Goal: Task Accomplishment & Management: Use online tool/utility

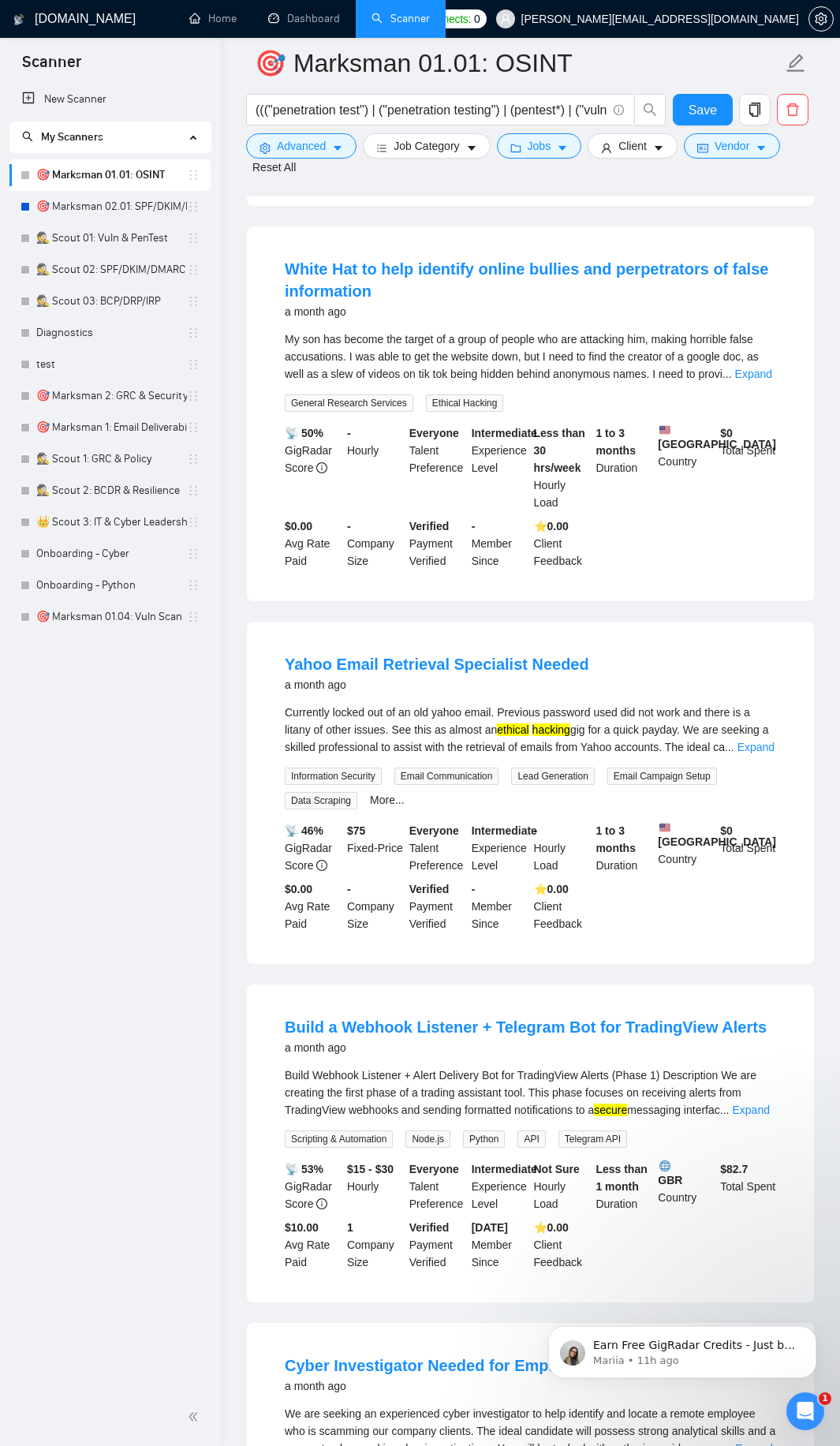
scroll to position [2271, 0]
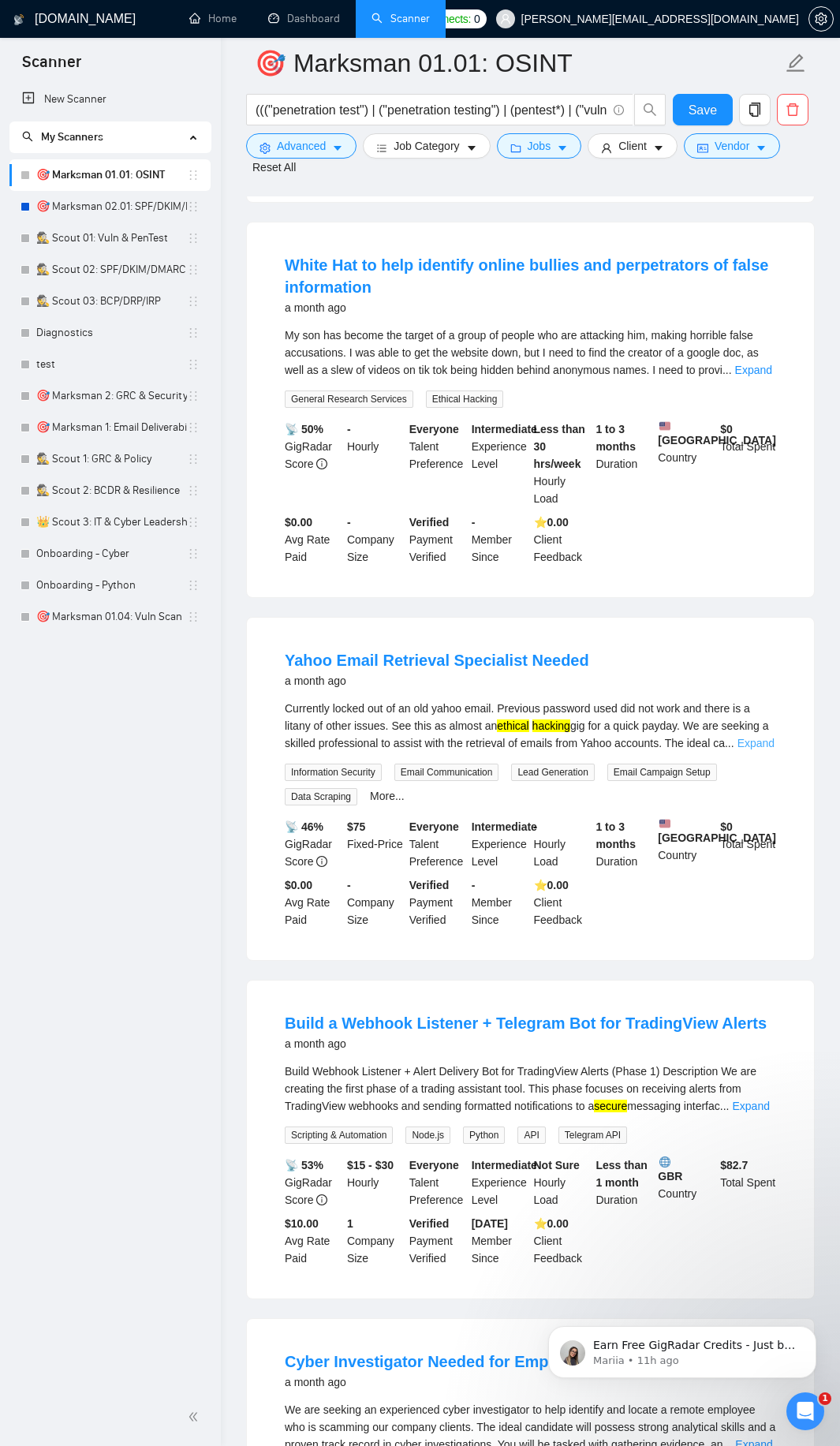
click at [749, 749] on link "Expand" at bounding box center [755, 743] width 37 height 13
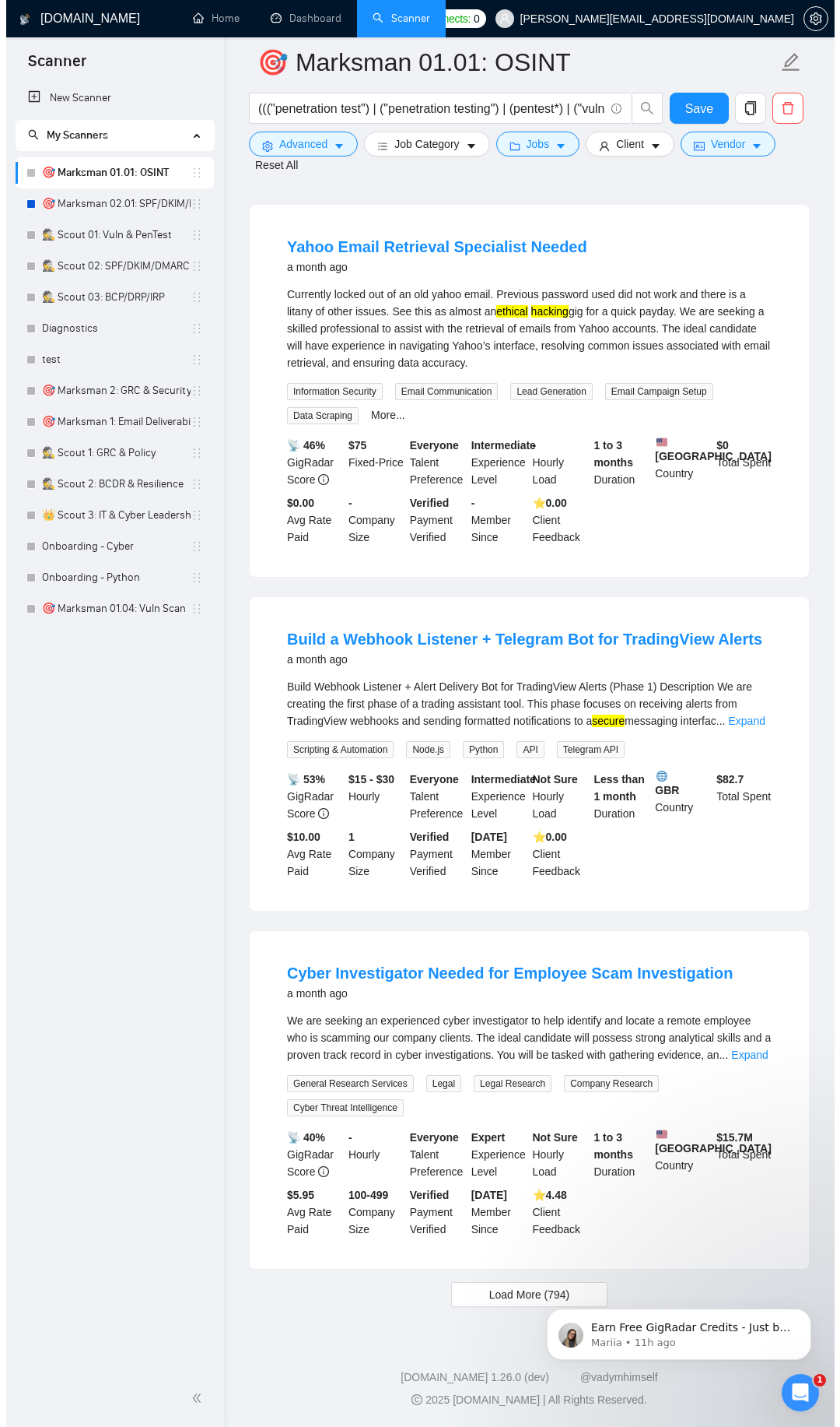
scroll to position [2696, 0]
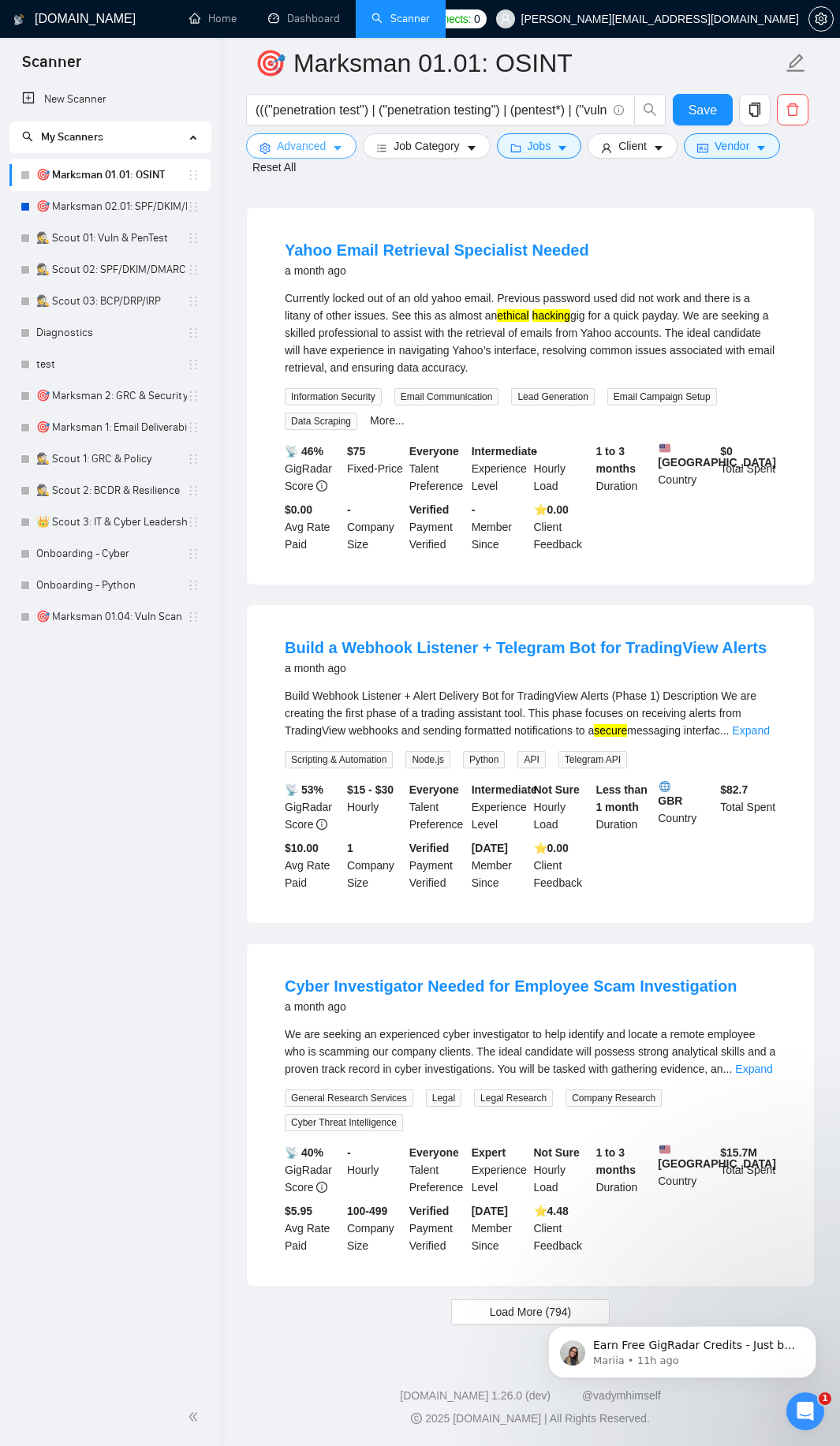
click at [333, 150] on icon "caret-down" at bounding box center [337, 148] width 11 height 11
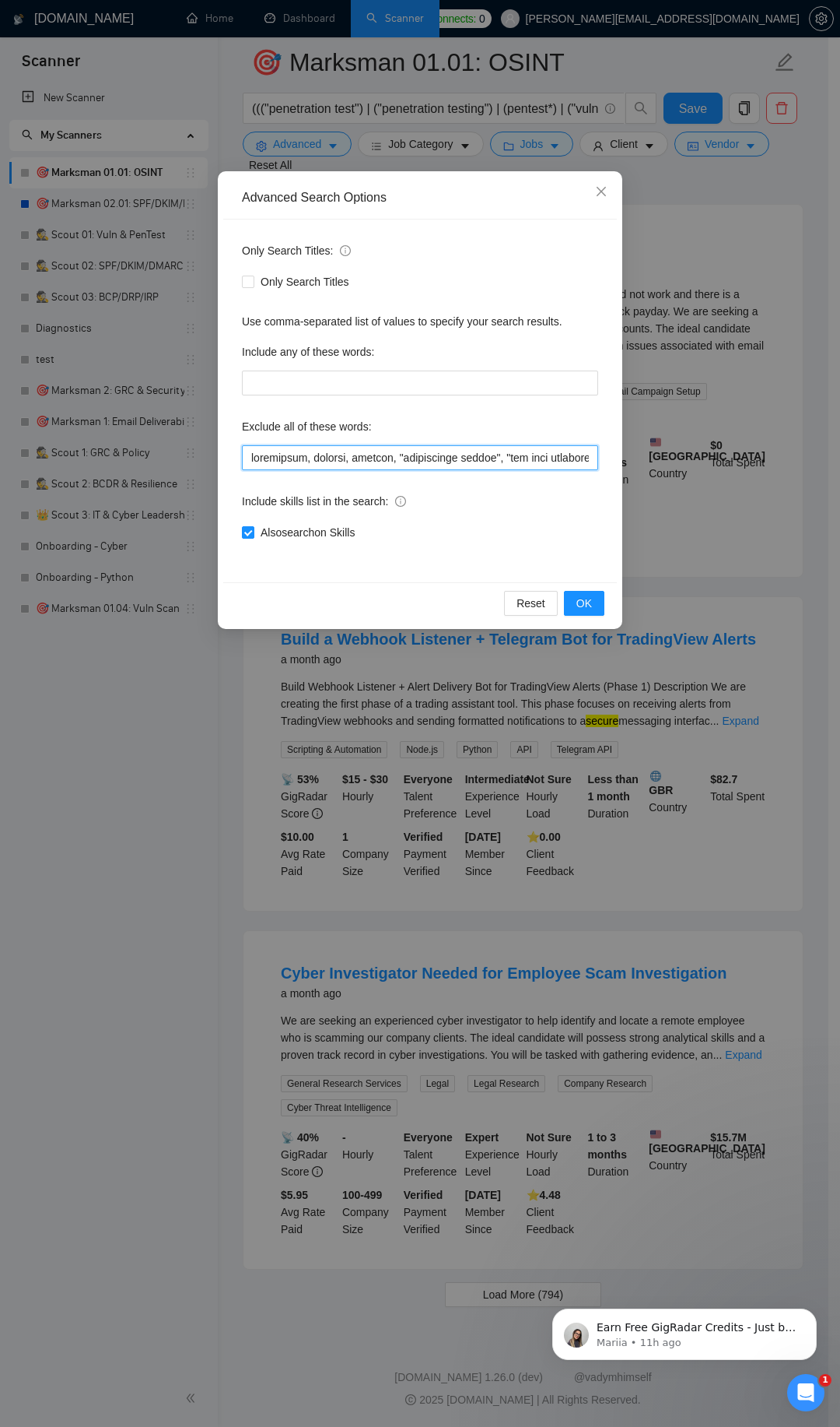
click at [250, 457] on input "text" at bounding box center [420, 457] width 356 height 25
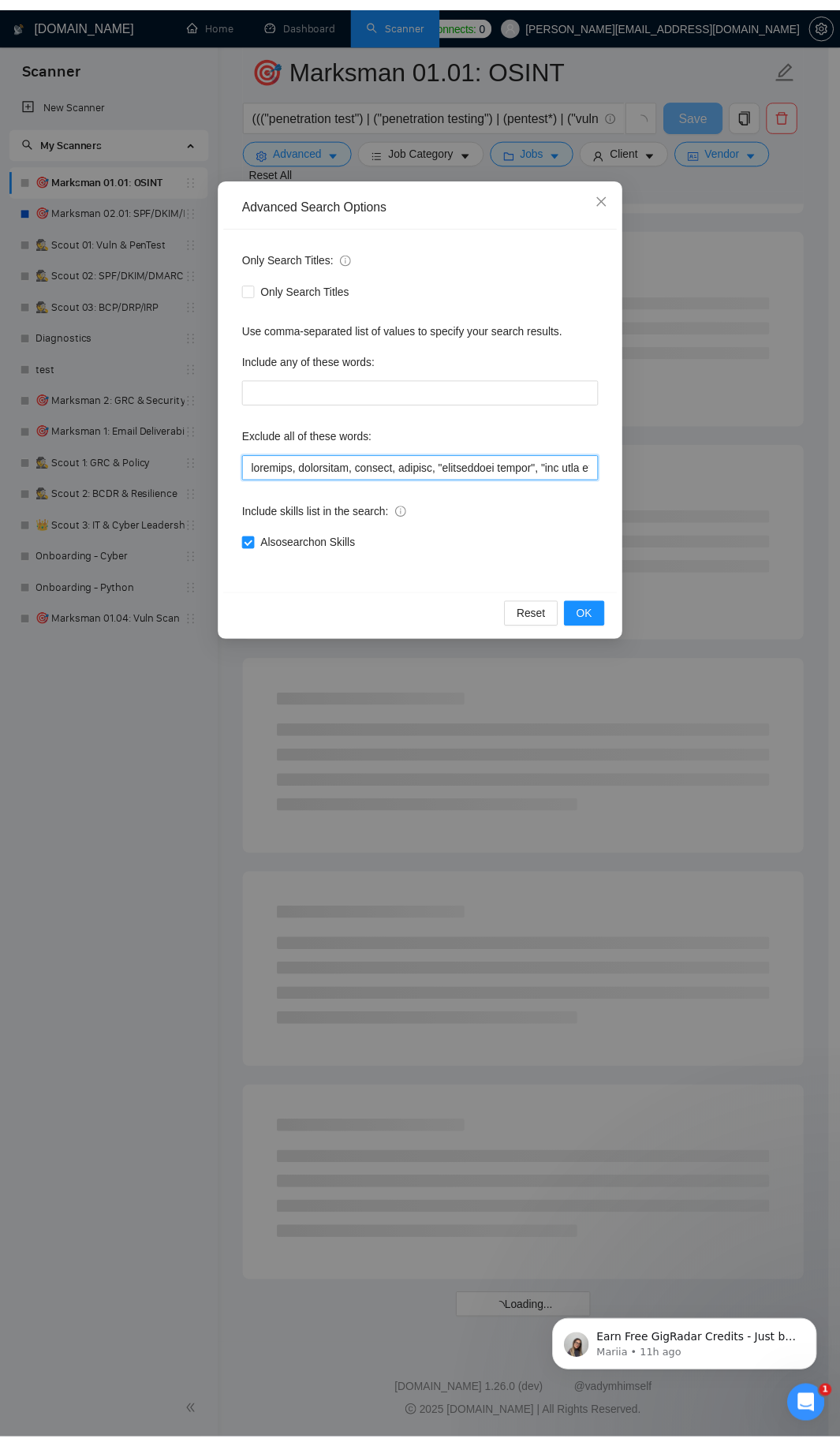
scroll to position [1202, 0]
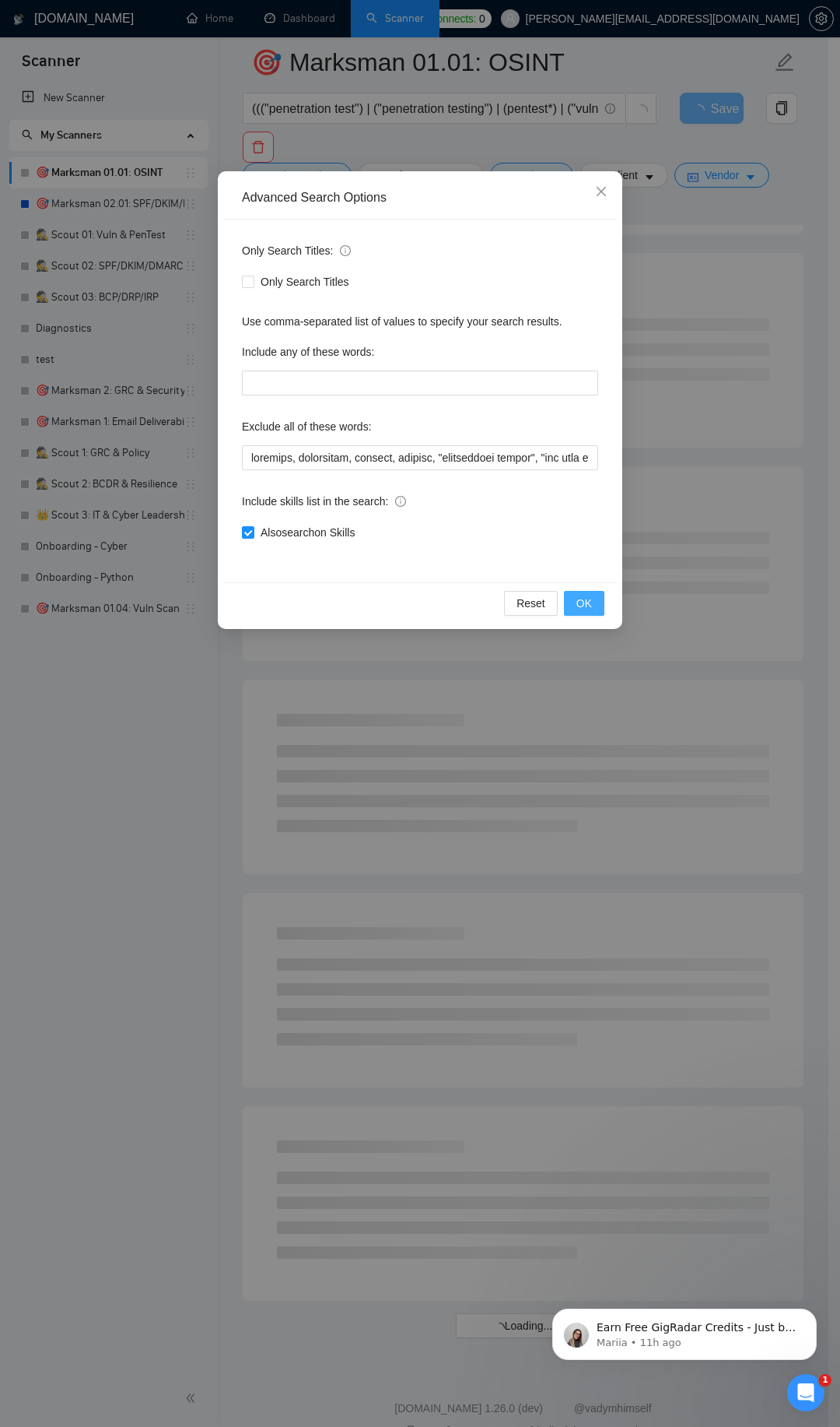
click at [591, 601] on span "OK" at bounding box center [585, 603] width 16 height 17
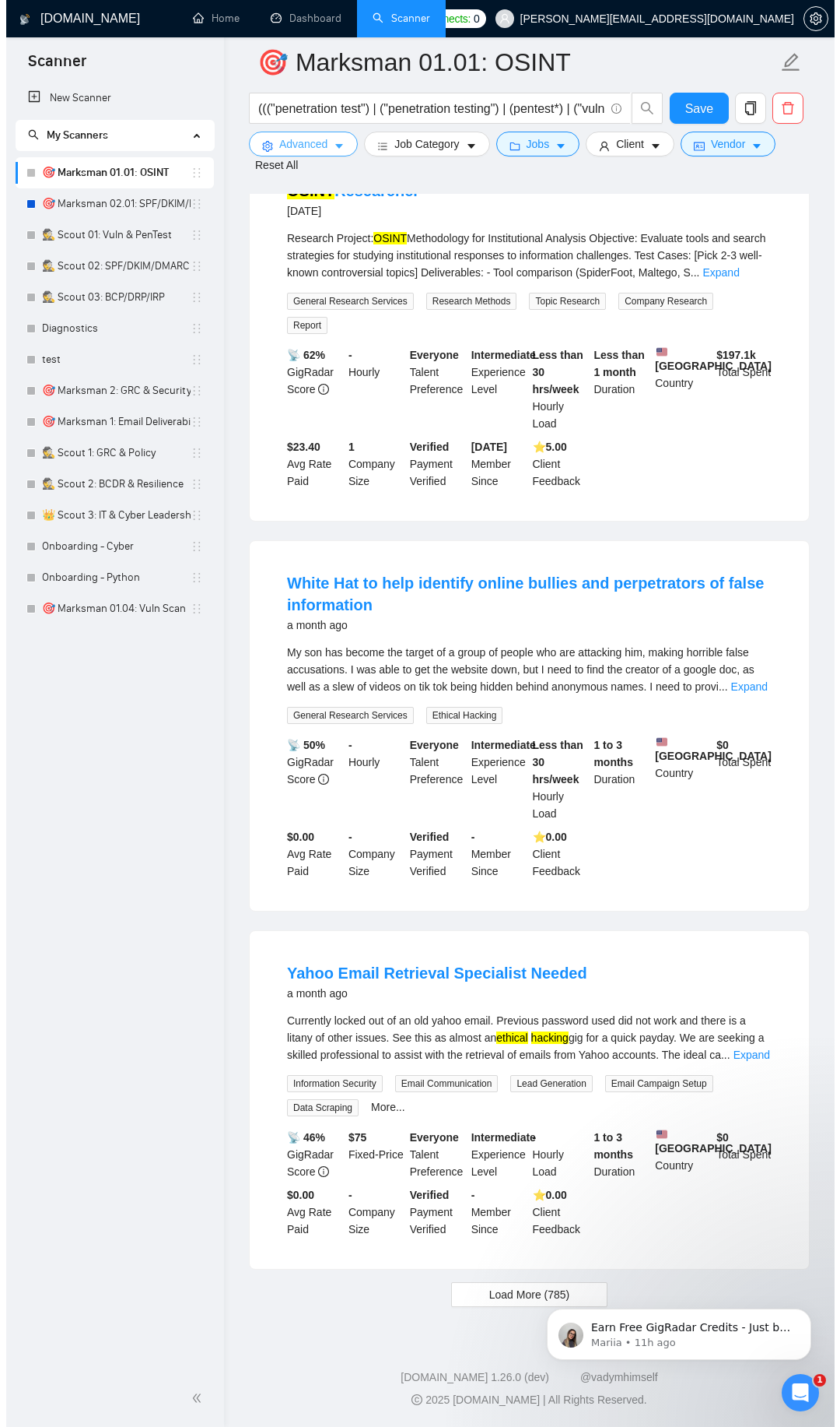
scroll to position [2720, 0]
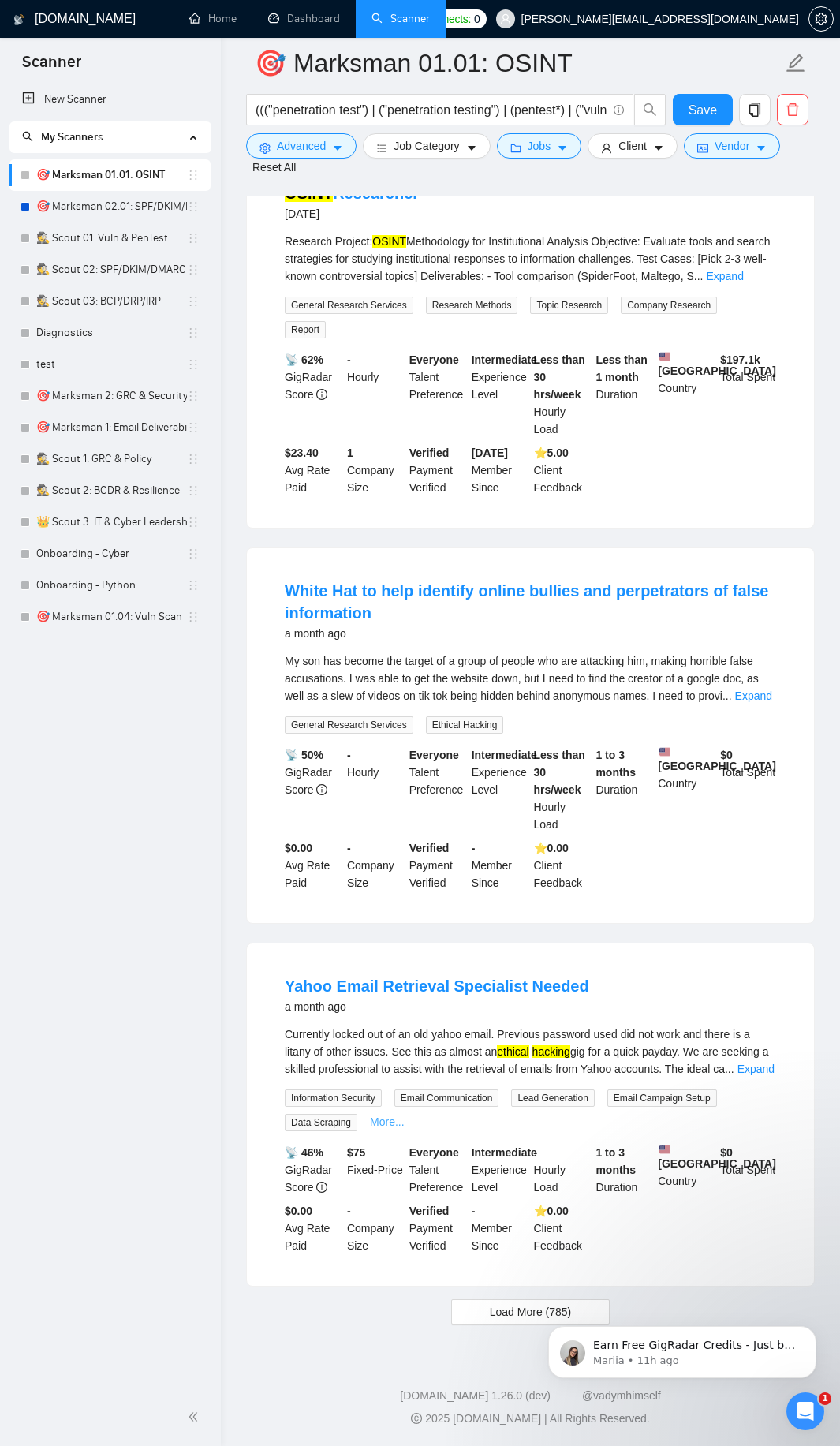
click at [383, 1115] on link "More..." at bounding box center [387, 1121] width 35 height 13
click at [422, 150] on span "Job Category" at bounding box center [426, 145] width 66 height 17
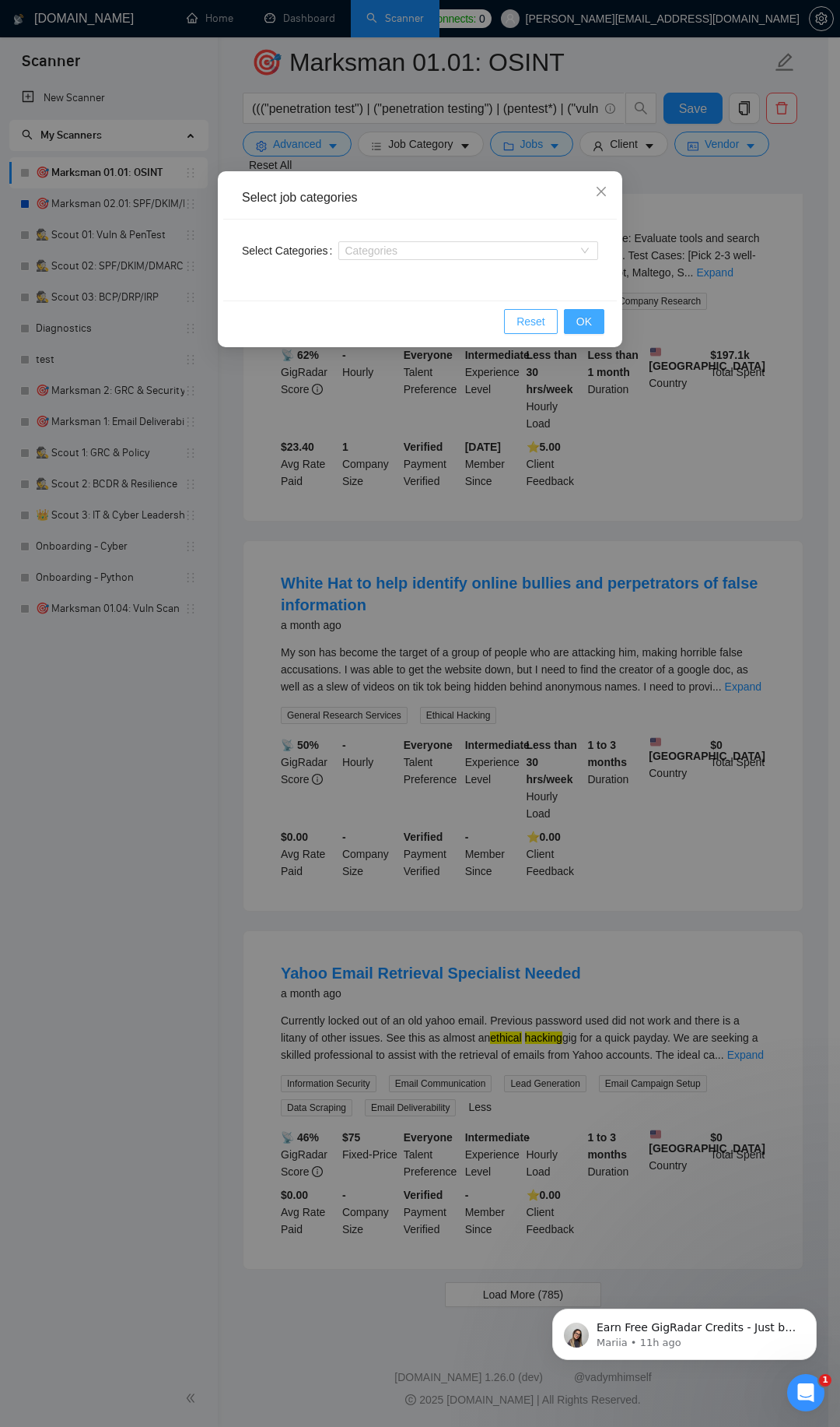
click at [530, 329] on span "Reset" at bounding box center [531, 321] width 28 height 17
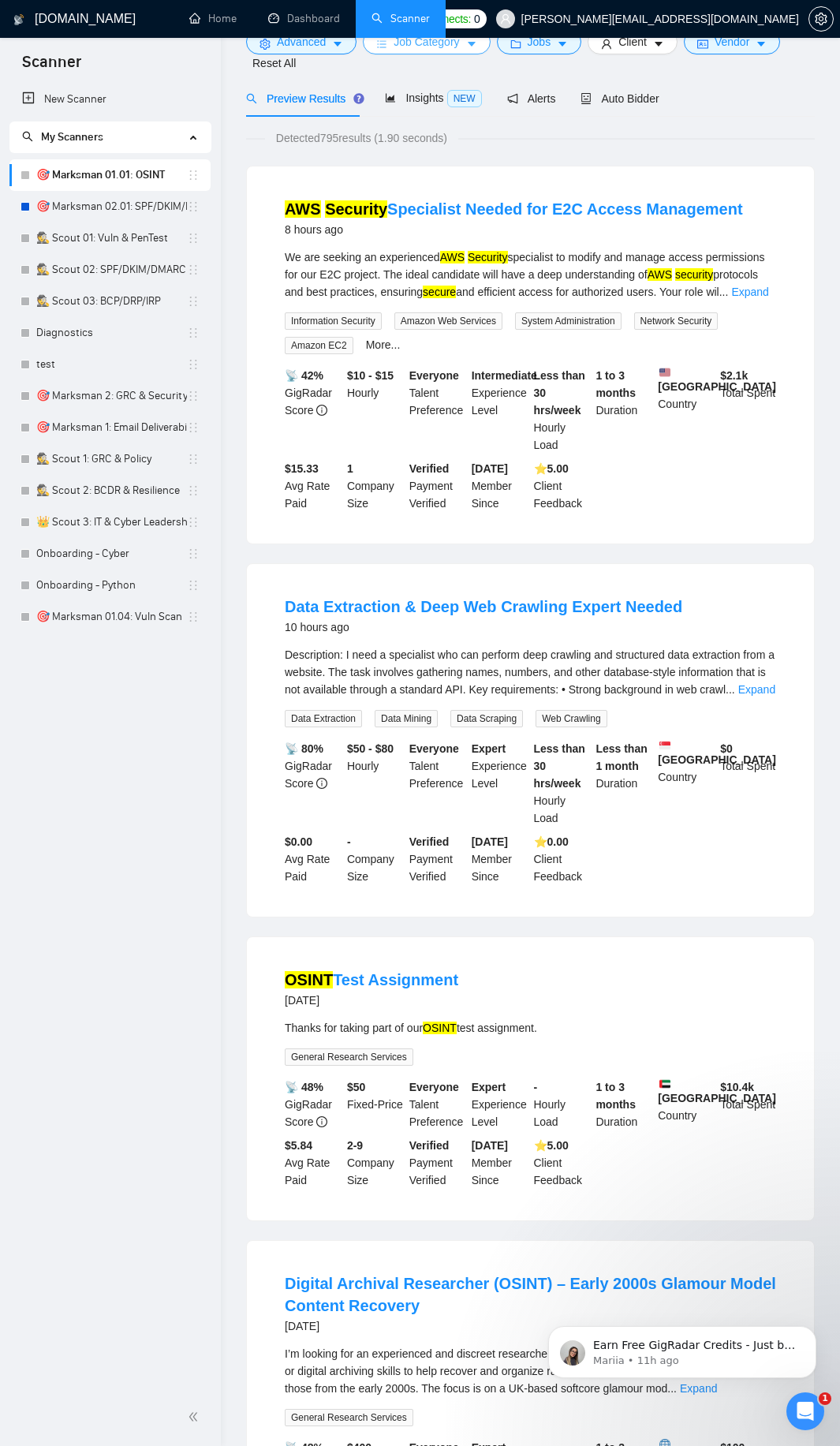
scroll to position [0, 0]
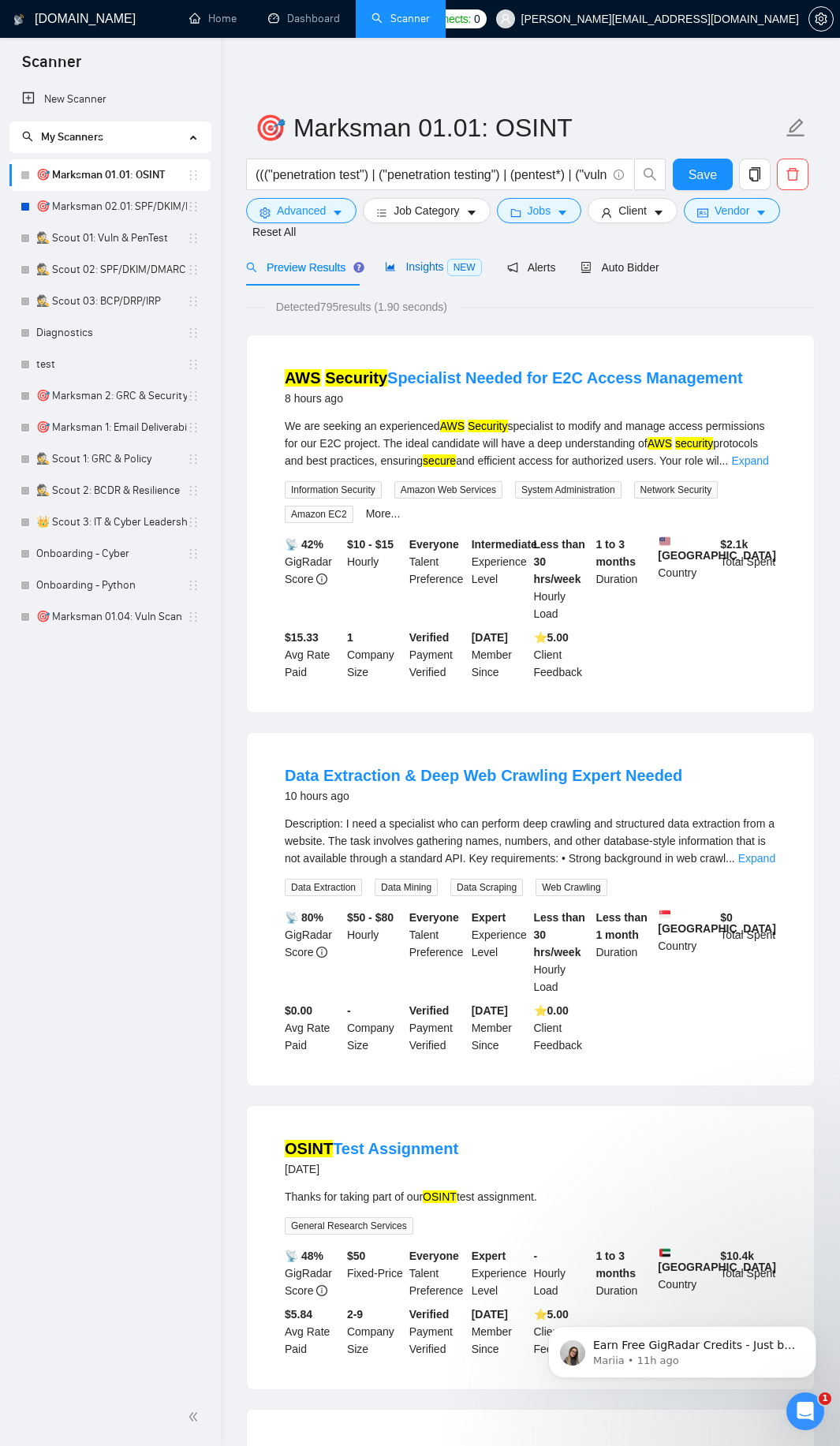
click at [432, 265] on span "Insights NEW" at bounding box center [432, 267] width 96 height 13
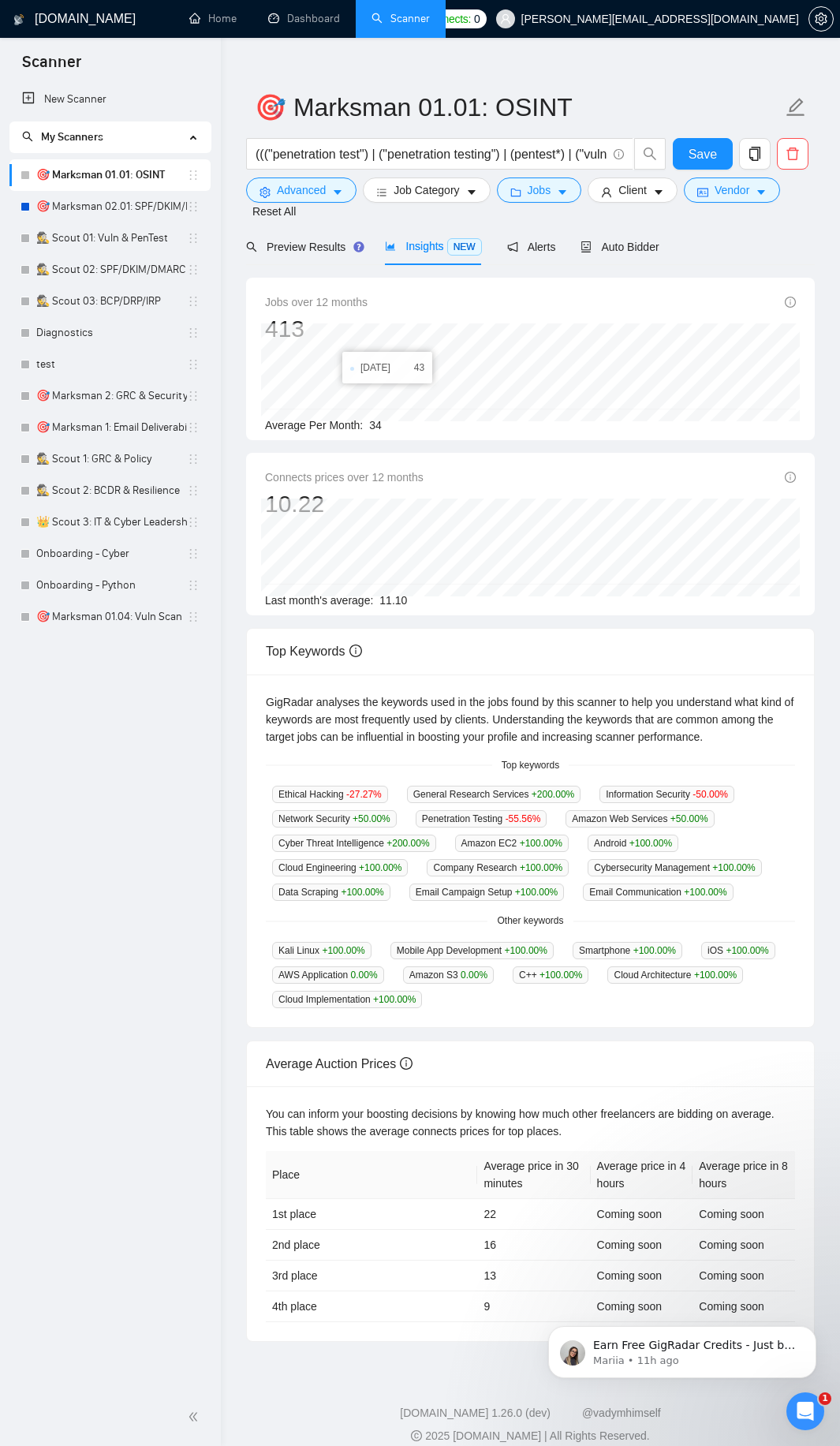
scroll to position [38, 0]
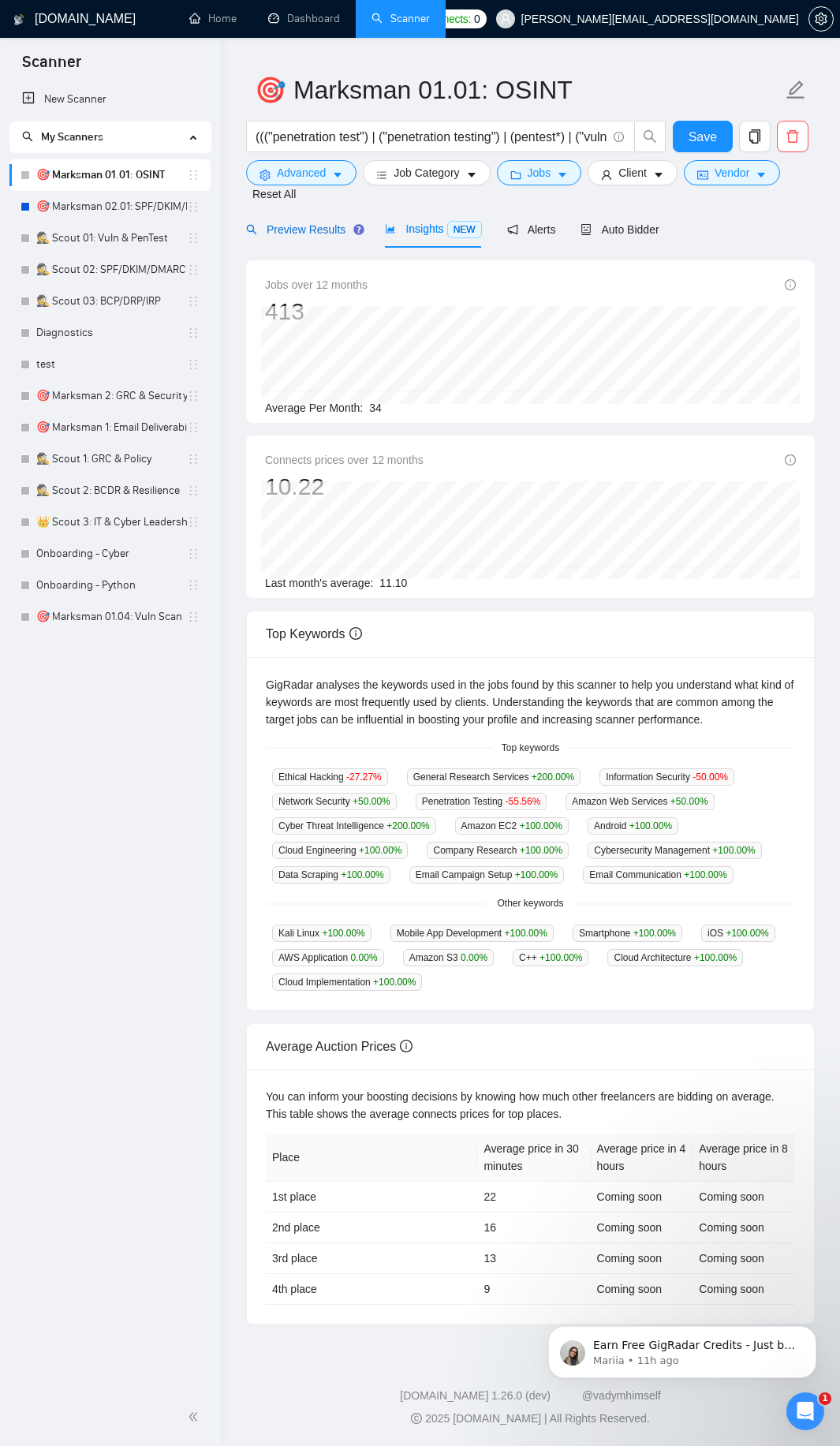
click at [310, 236] on span "Preview Results" at bounding box center [302, 229] width 113 height 13
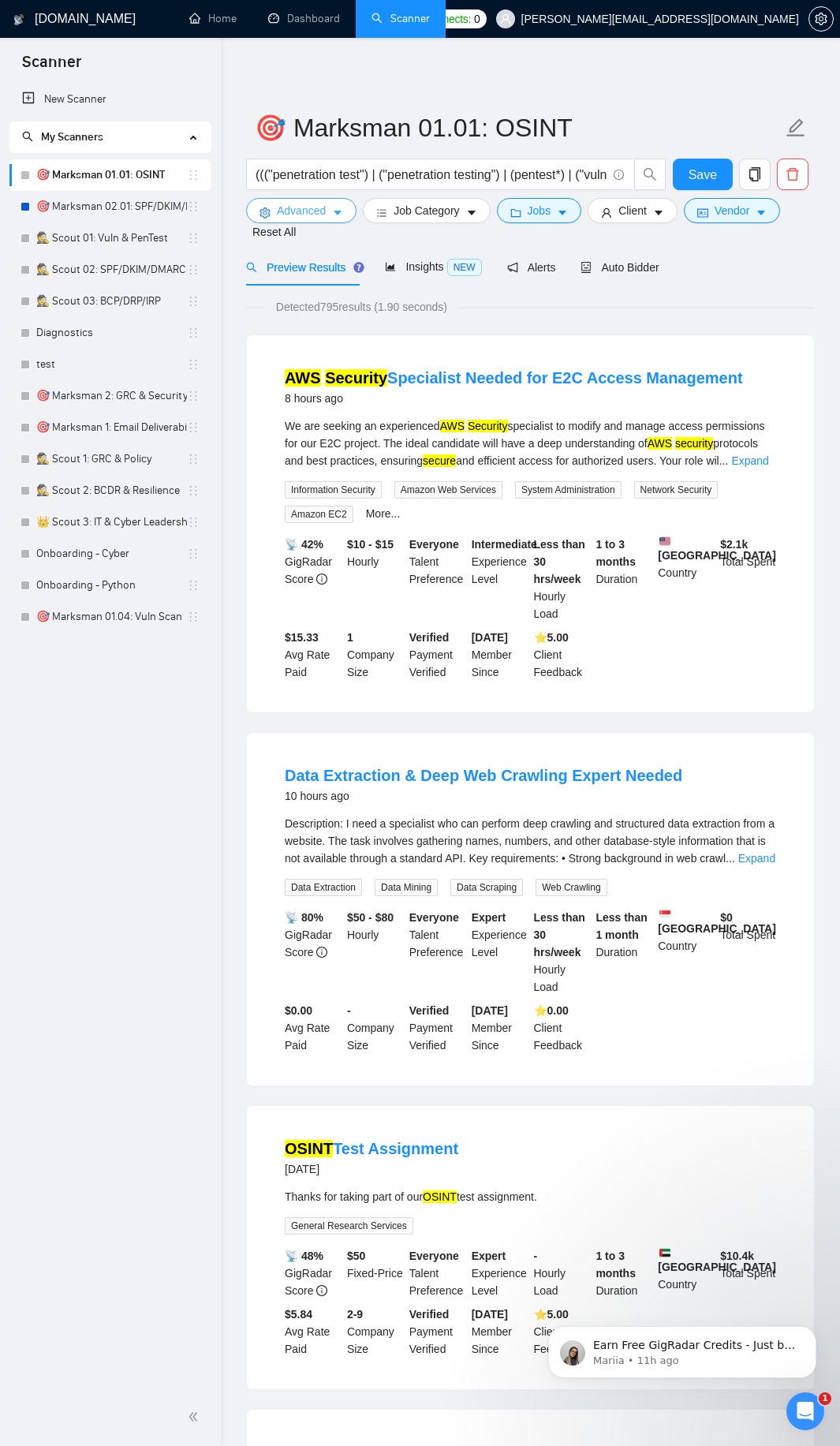
click at [333, 214] on icon "caret-down" at bounding box center [337, 213] width 11 height 11
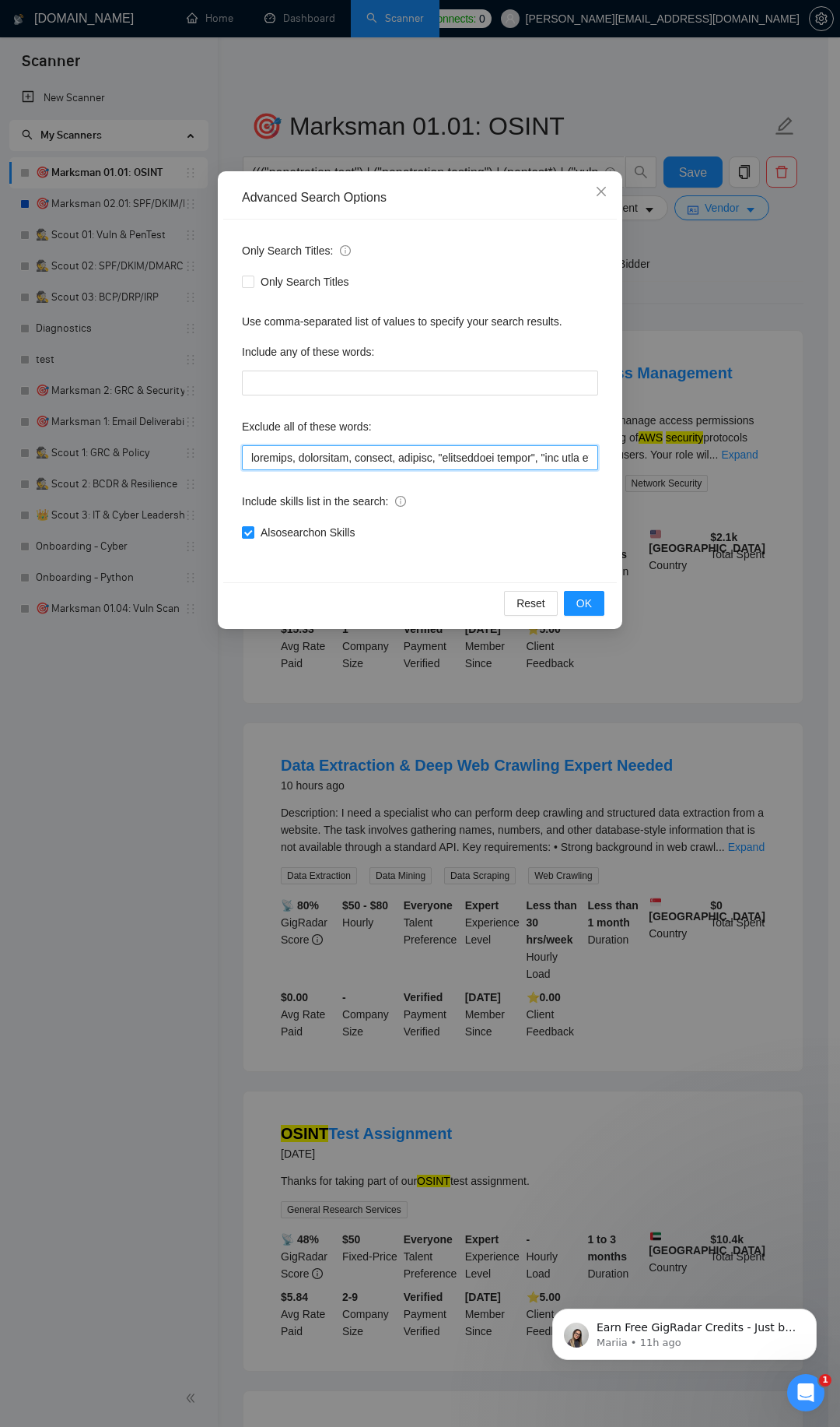
click at [250, 456] on input "text" at bounding box center [420, 457] width 356 height 25
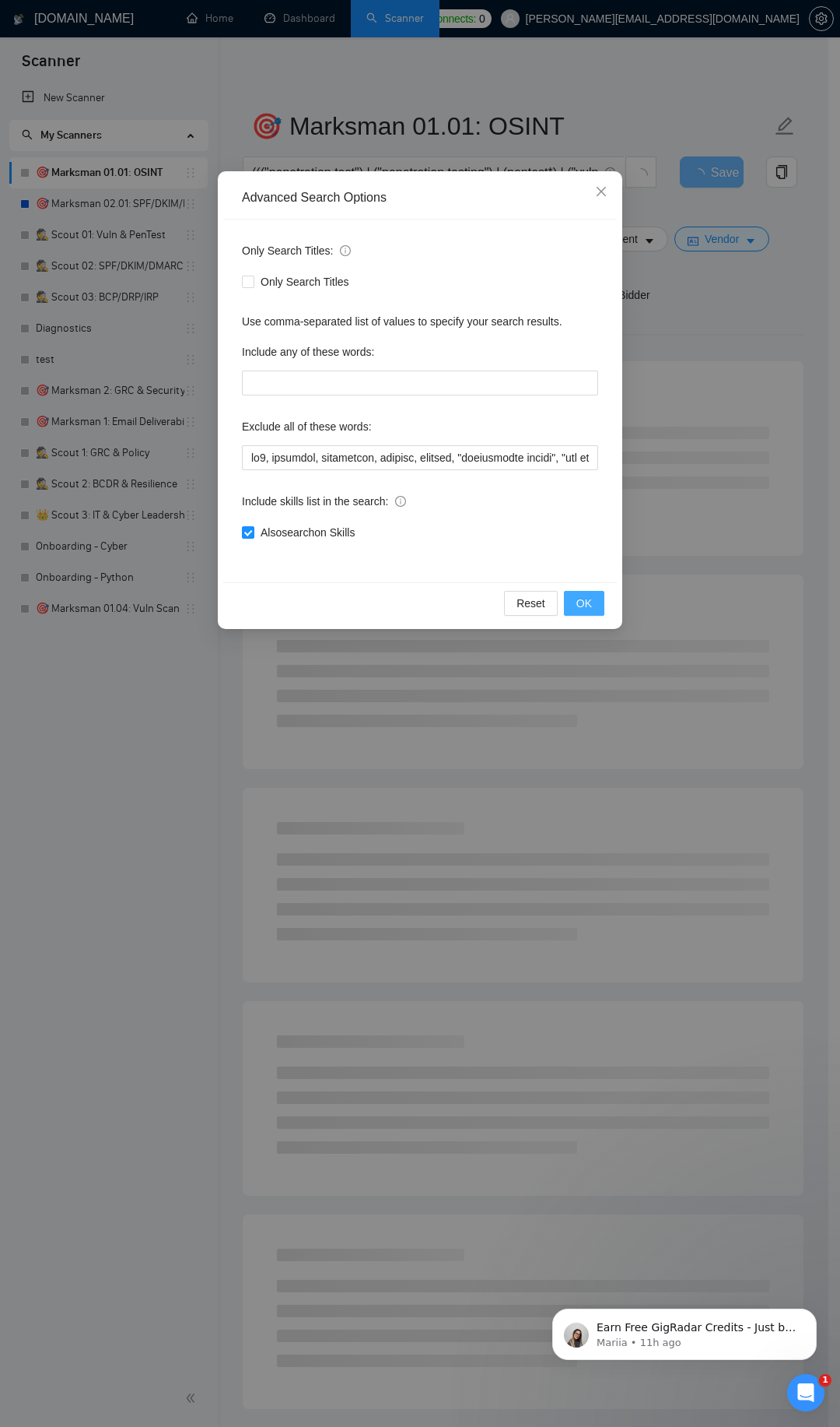
click at [578, 593] on button "OK" at bounding box center [584, 603] width 40 height 25
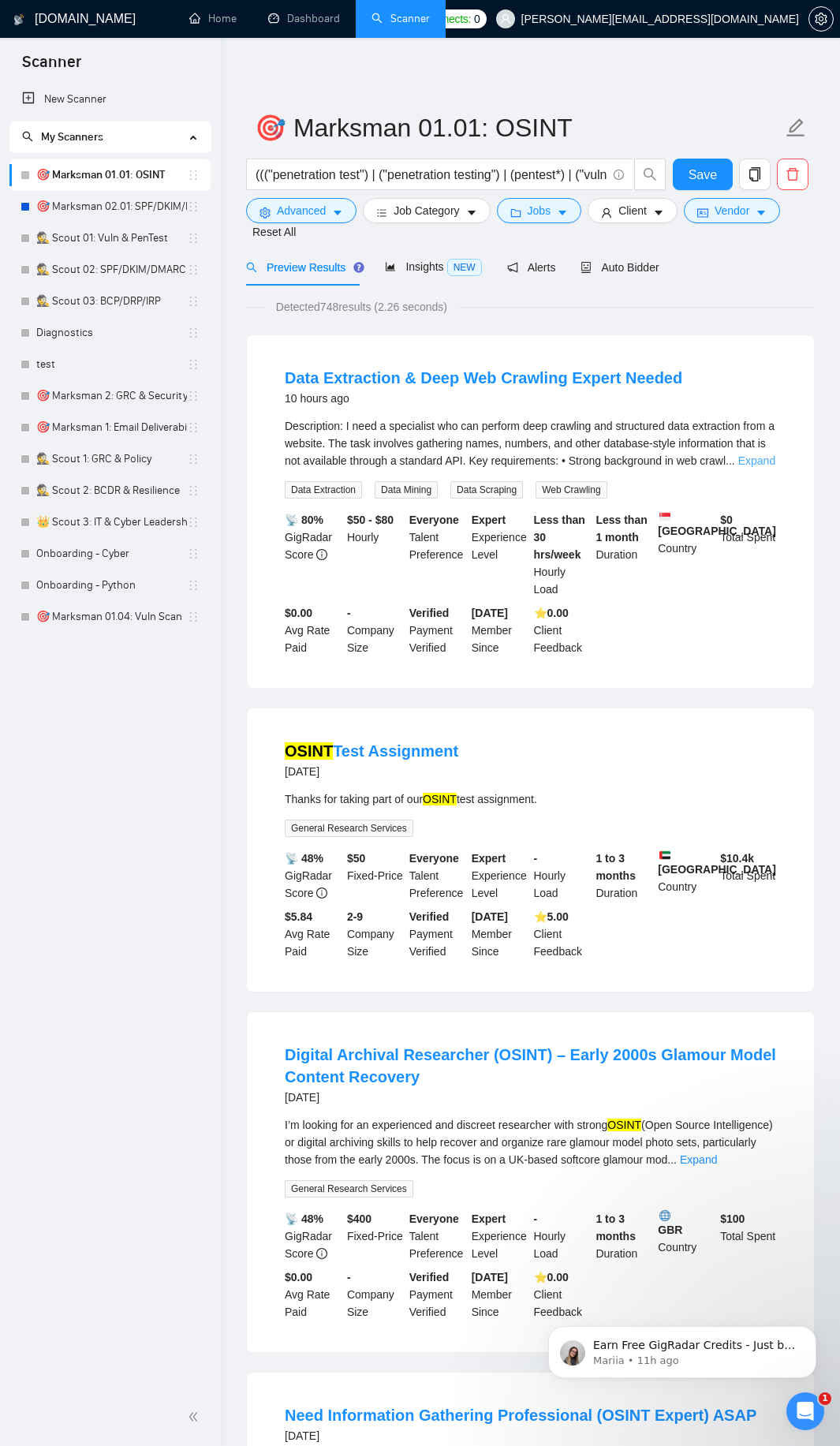
click at [758, 455] on link "Expand" at bounding box center [756, 460] width 37 height 13
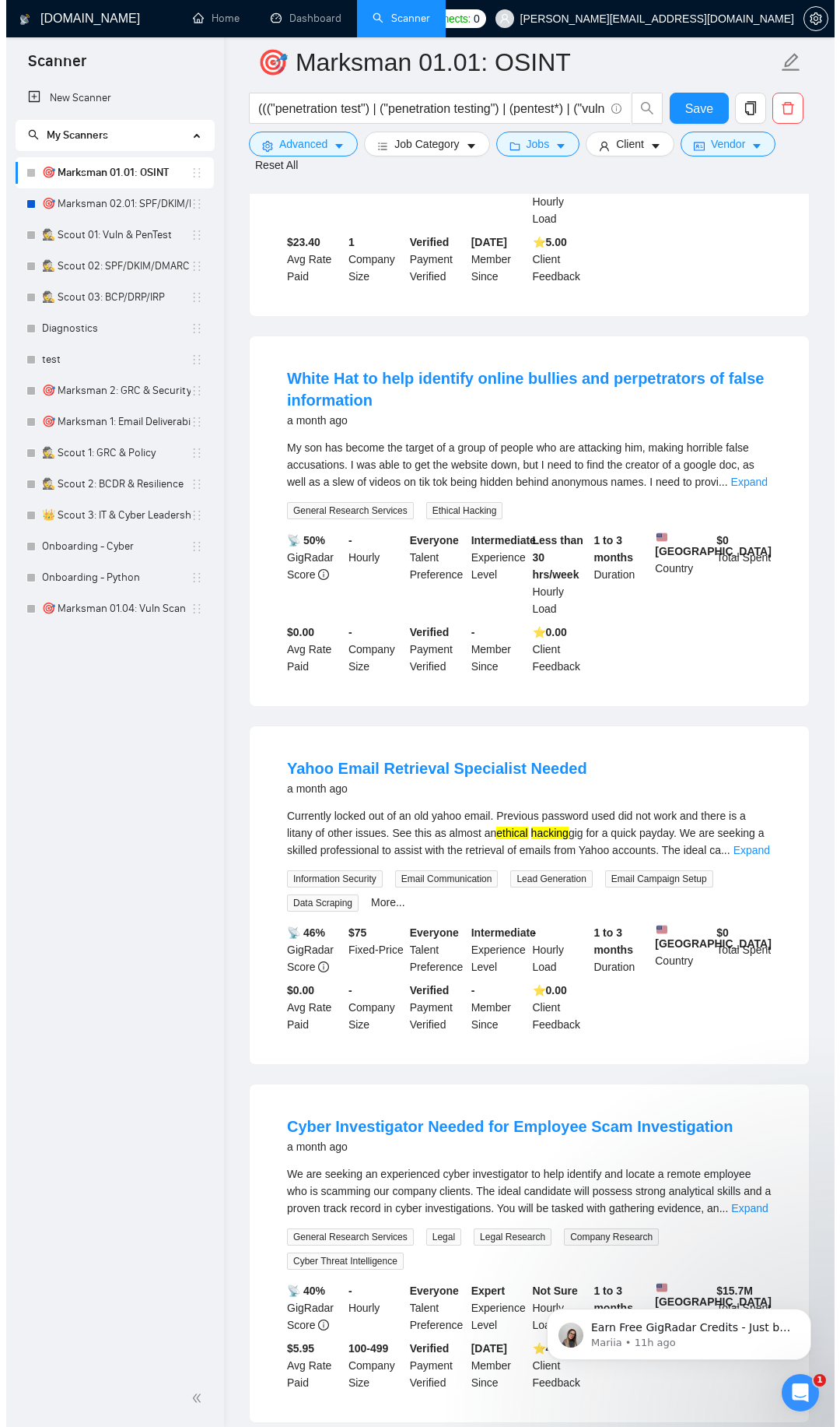
scroll to position [2709, 0]
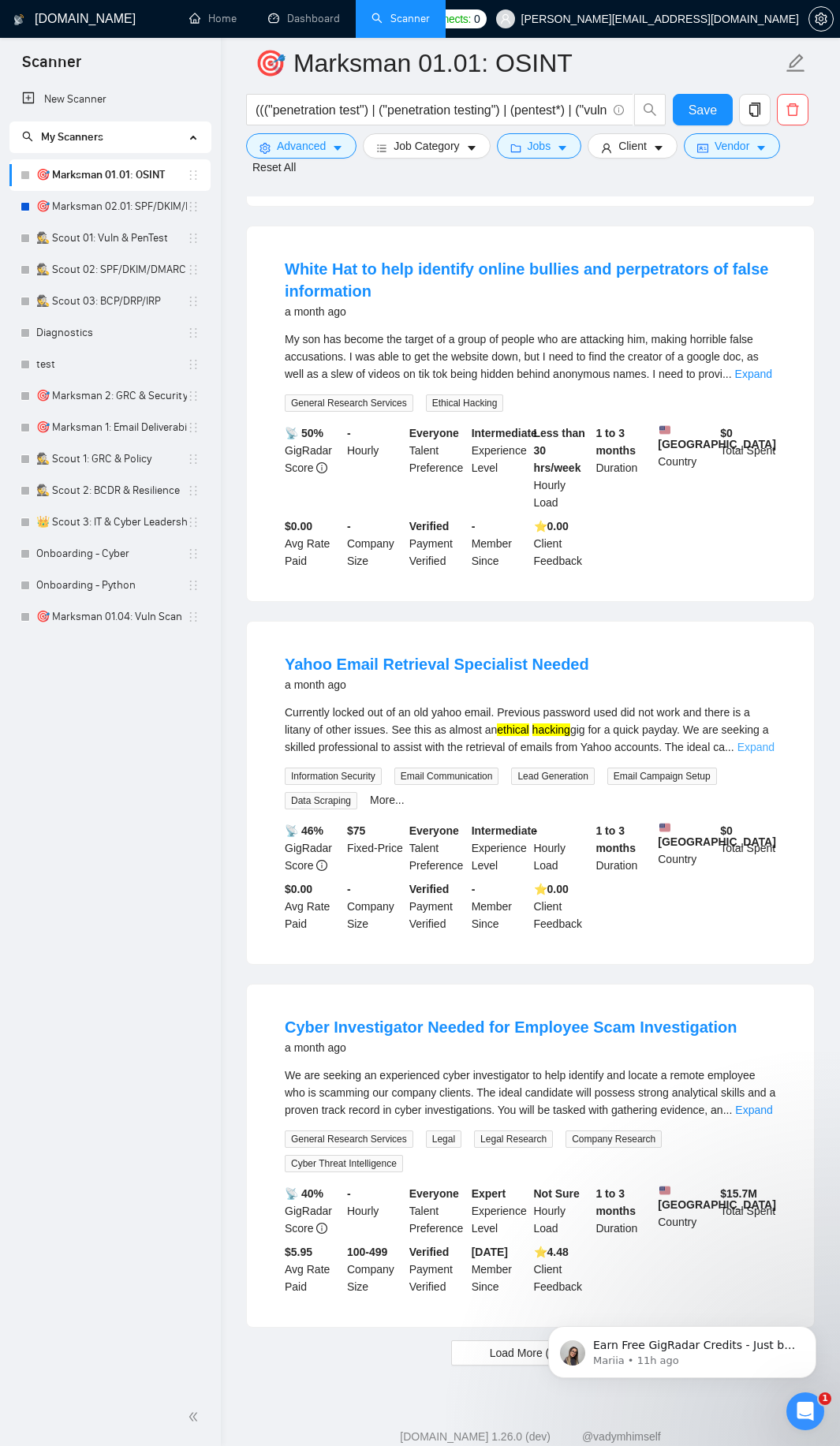
click at [750, 753] on link "Expand" at bounding box center [755, 747] width 37 height 13
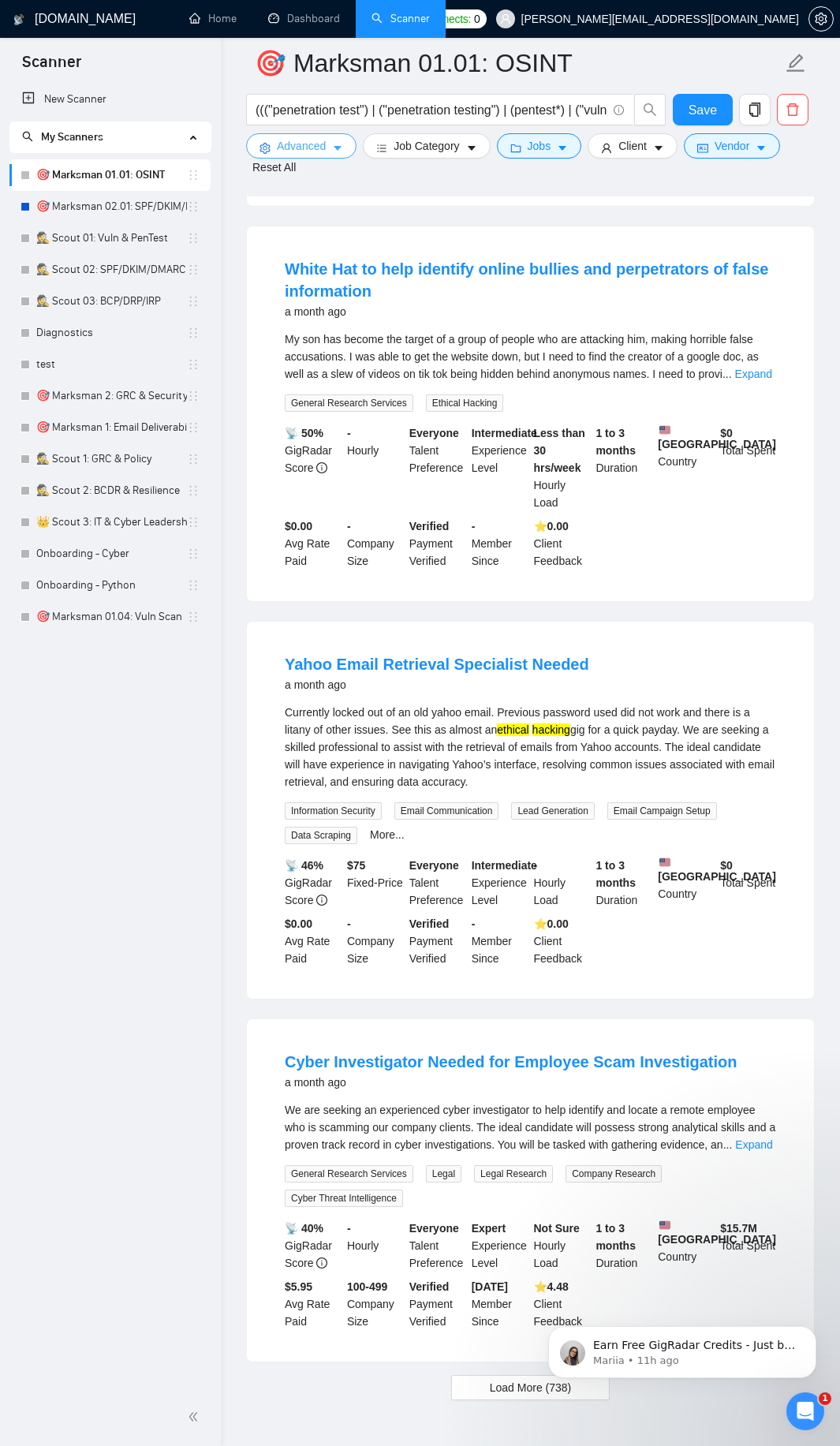
click at [327, 148] on button "Advanced" at bounding box center [300, 145] width 110 height 25
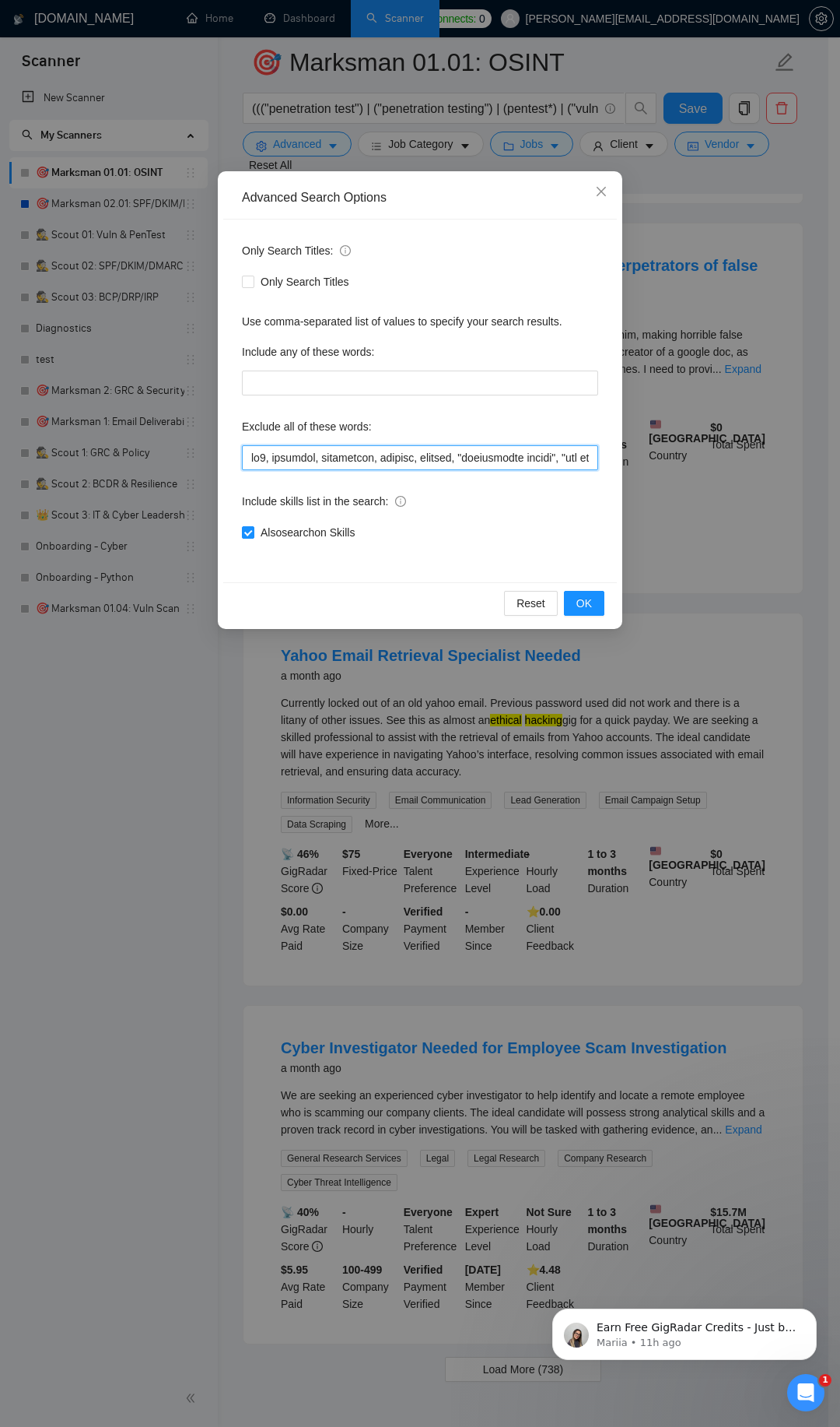
click at [254, 456] on input "text" at bounding box center [420, 457] width 356 height 25
click at [282, 461] on input "text" at bounding box center [420, 457] width 356 height 25
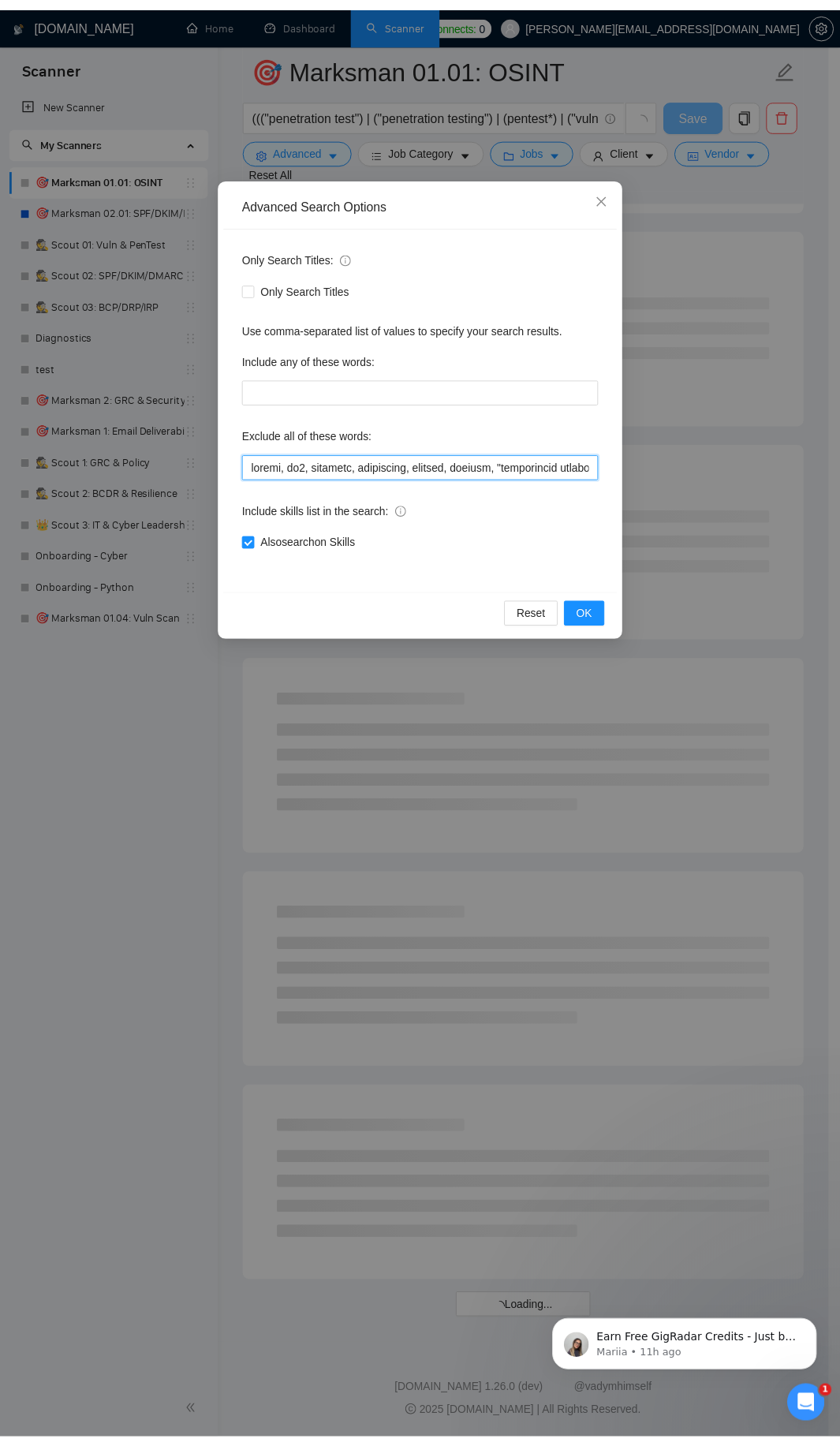
scroll to position [1202, 0]
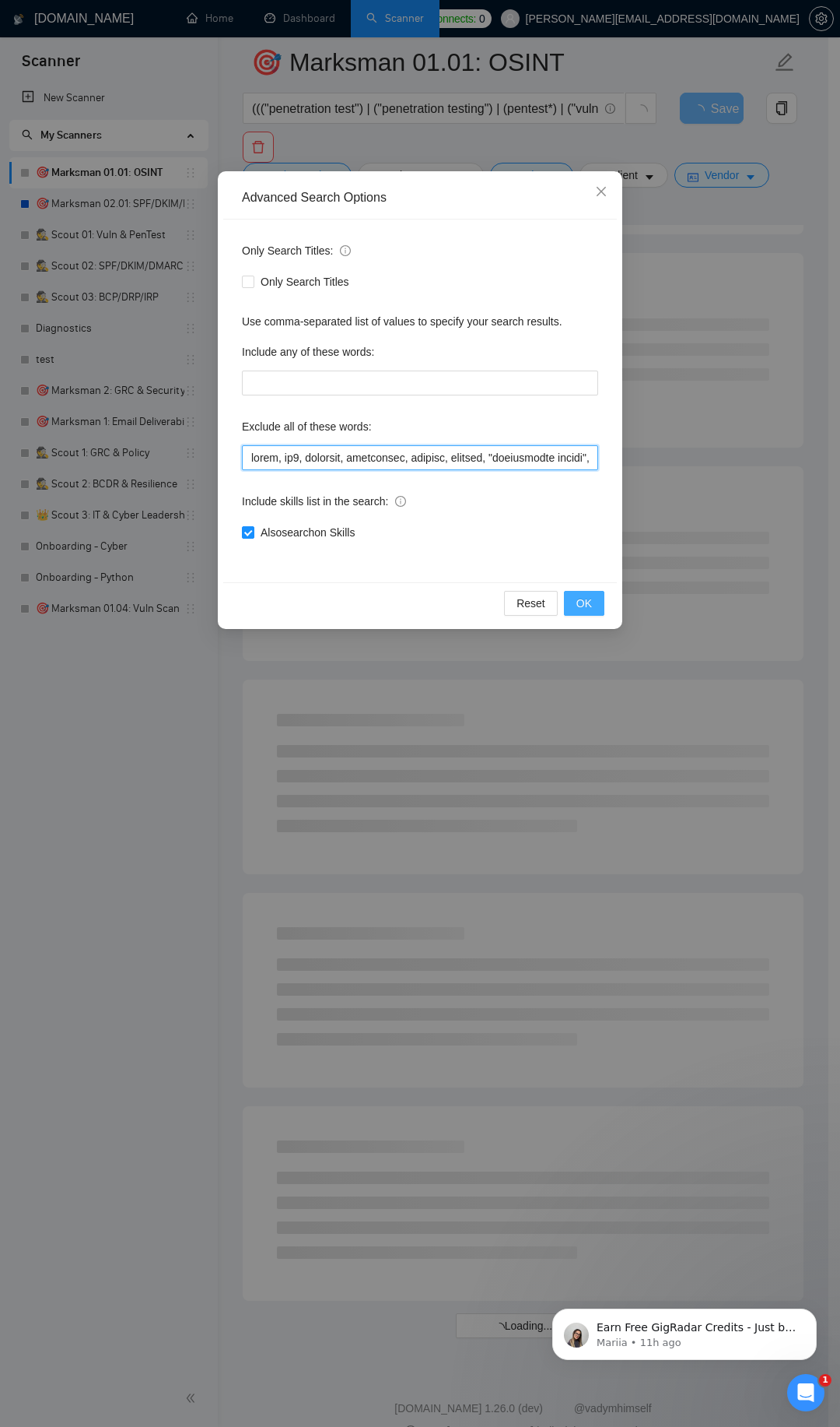
type input "yahoo, ec2, telegram, technician, cleanup, editing, "penetration tester", "pen …"
click at [574, 606] on button "OK" at bounding box center [584, 603] width 40 height 25
